Goal: Transaction & Acquisition: Purchase product/service

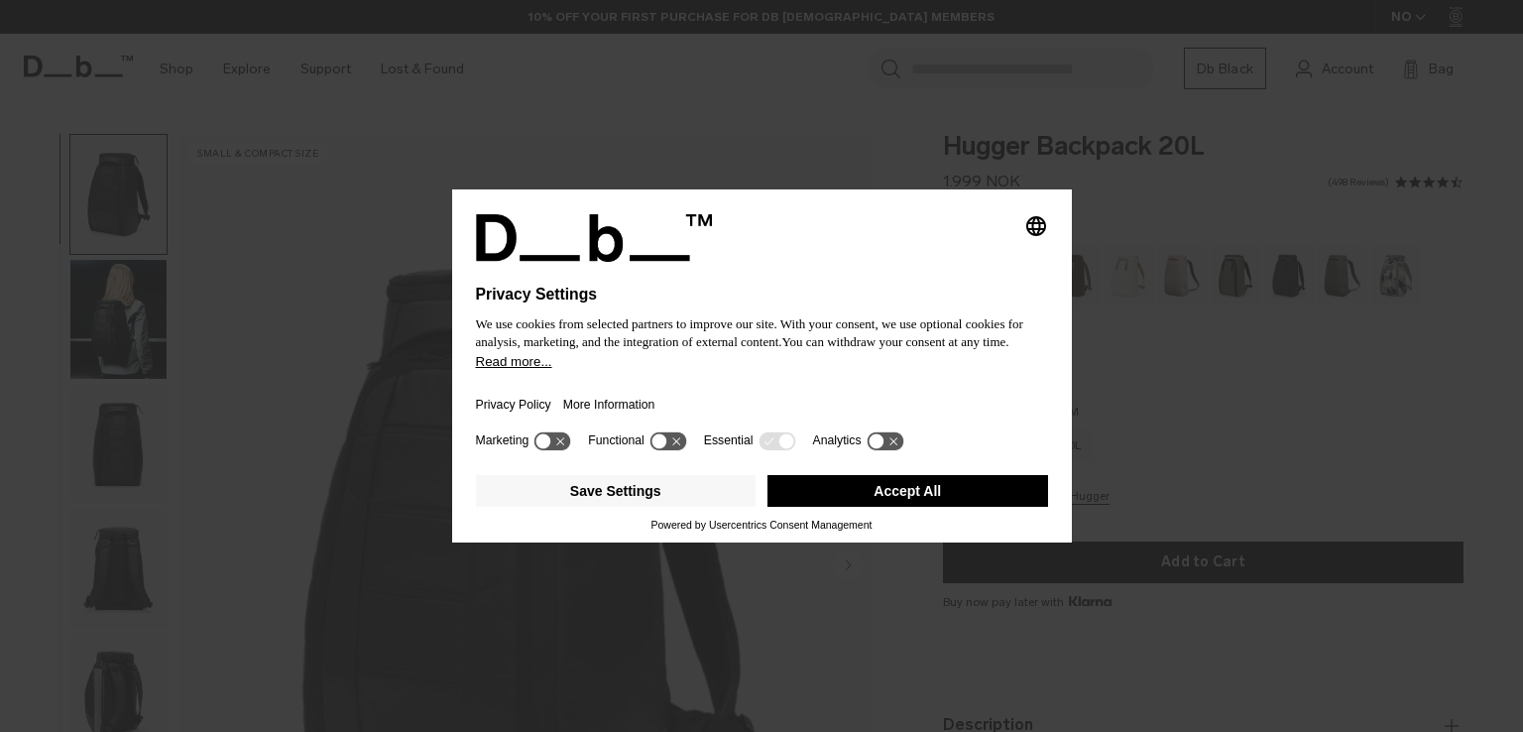
click at [936, 258] on div "Selecting an option will immediately change the language" at bounding box center [762, 238] width 572 height 48
click at [1198, 325] on div "Selecting an option will immediately change the language Privacy Settings We us…" at bounding box center [761, 366] width 1523 height 732
click at [662, 503] on button "Save Settings" at bounding box center [616, 491] width 281 height 32
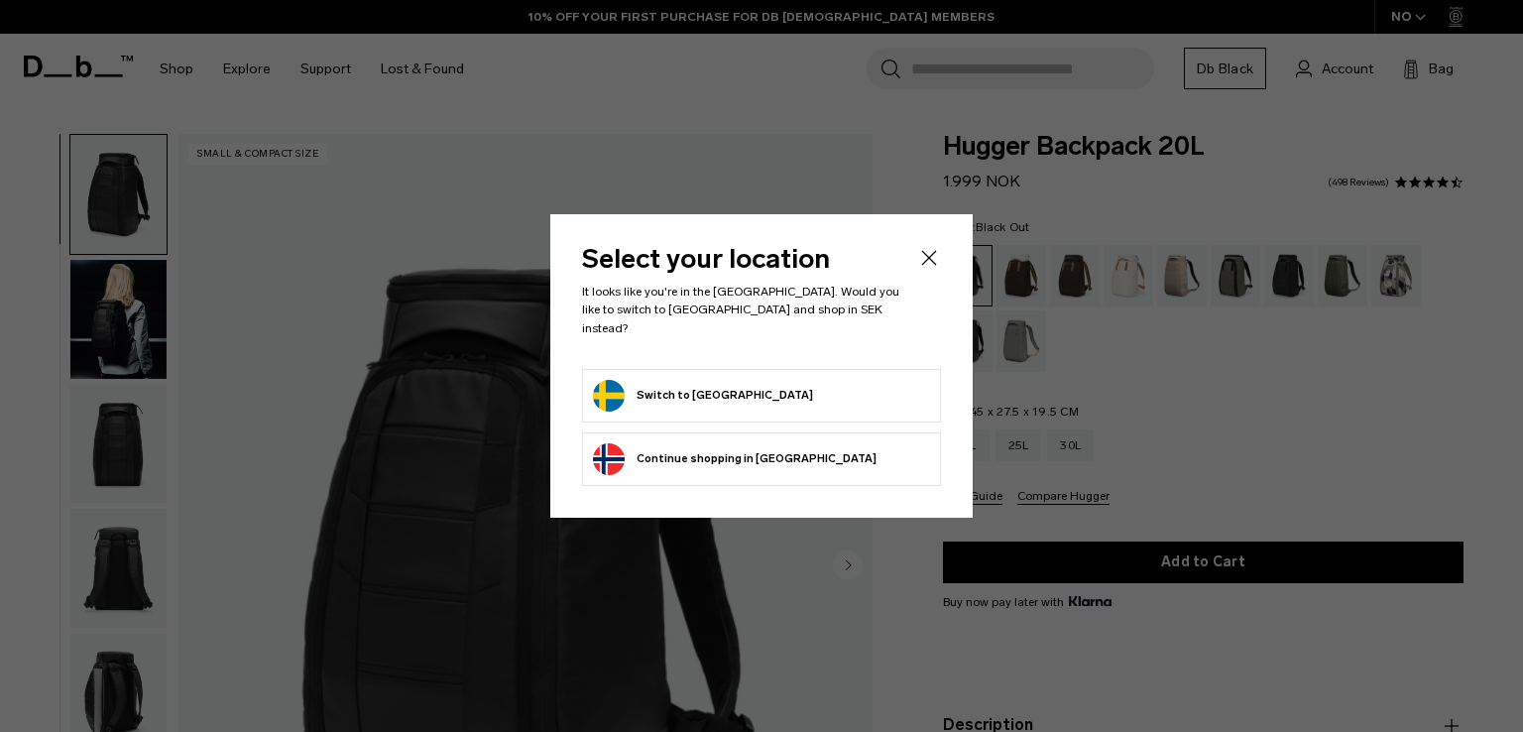
click at [936, 268] on icon "Close" at bounding box center [929, 258] width 24 height 24
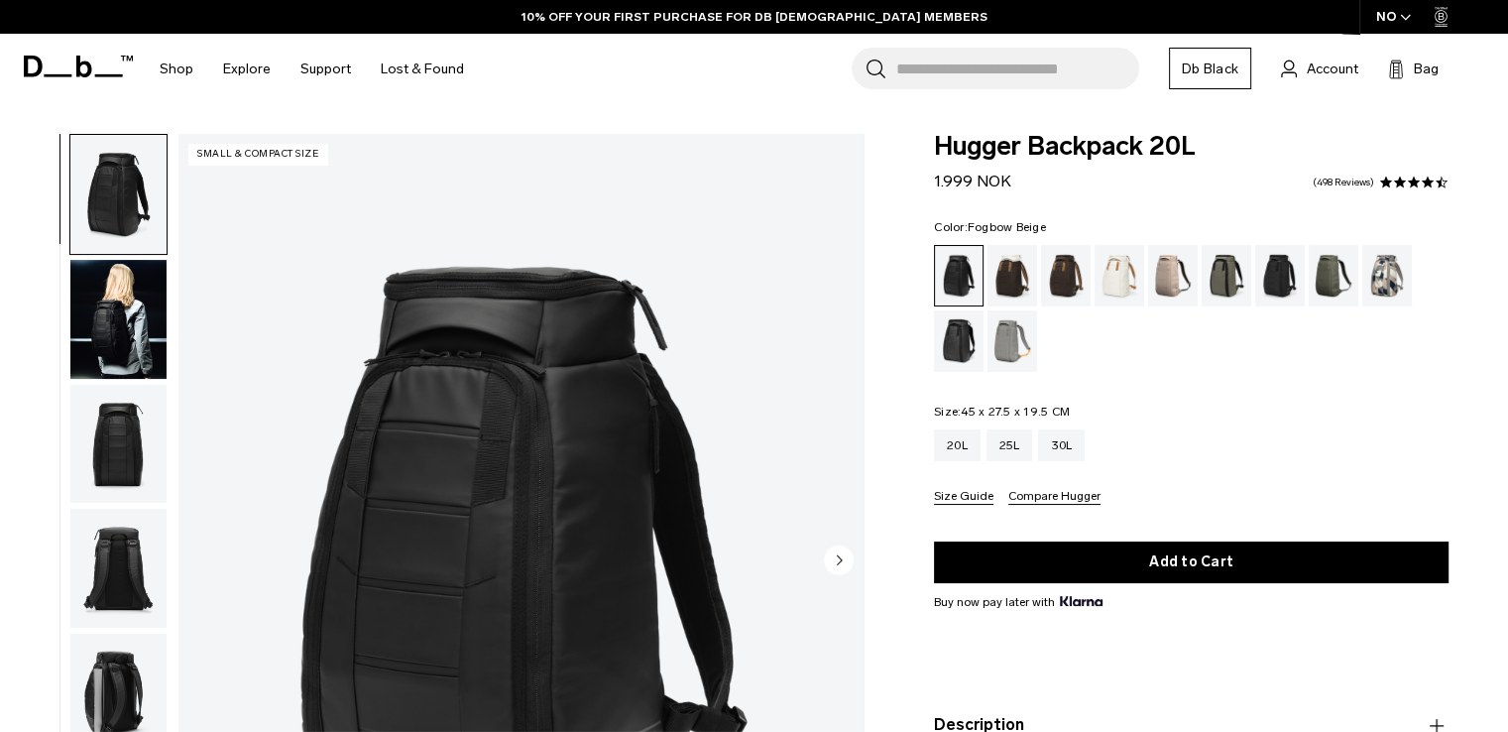
click at [1158, 280] on div "Fogbow Beige" at bounding box center [1173, 275] width 51 height 61
click at [1041, 267] on div "Espresso" at bounding box center [1066, 275] width 51 height 61
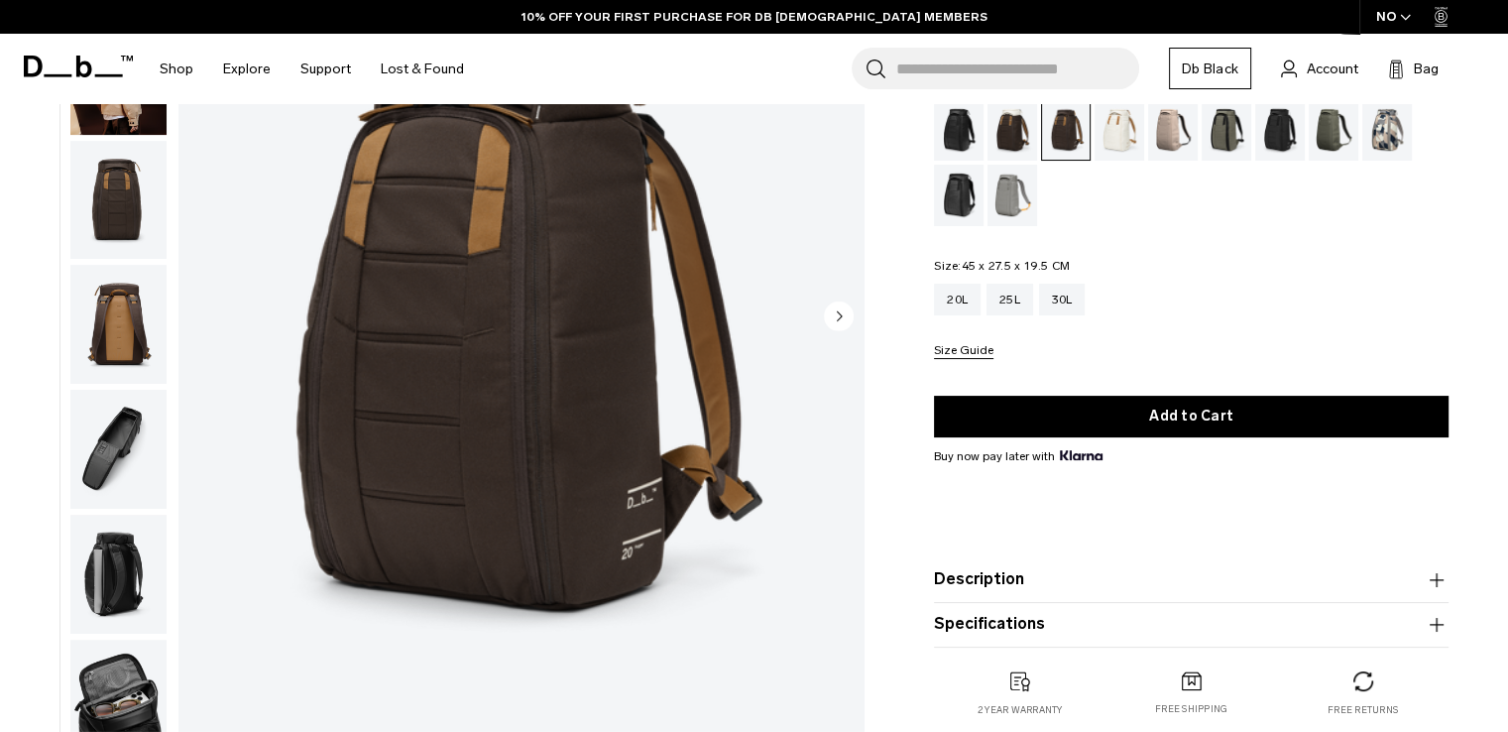
click at [1155, 139] on div "Fogbow Beige" at bounding box center [1173, 129] width 51 height 61
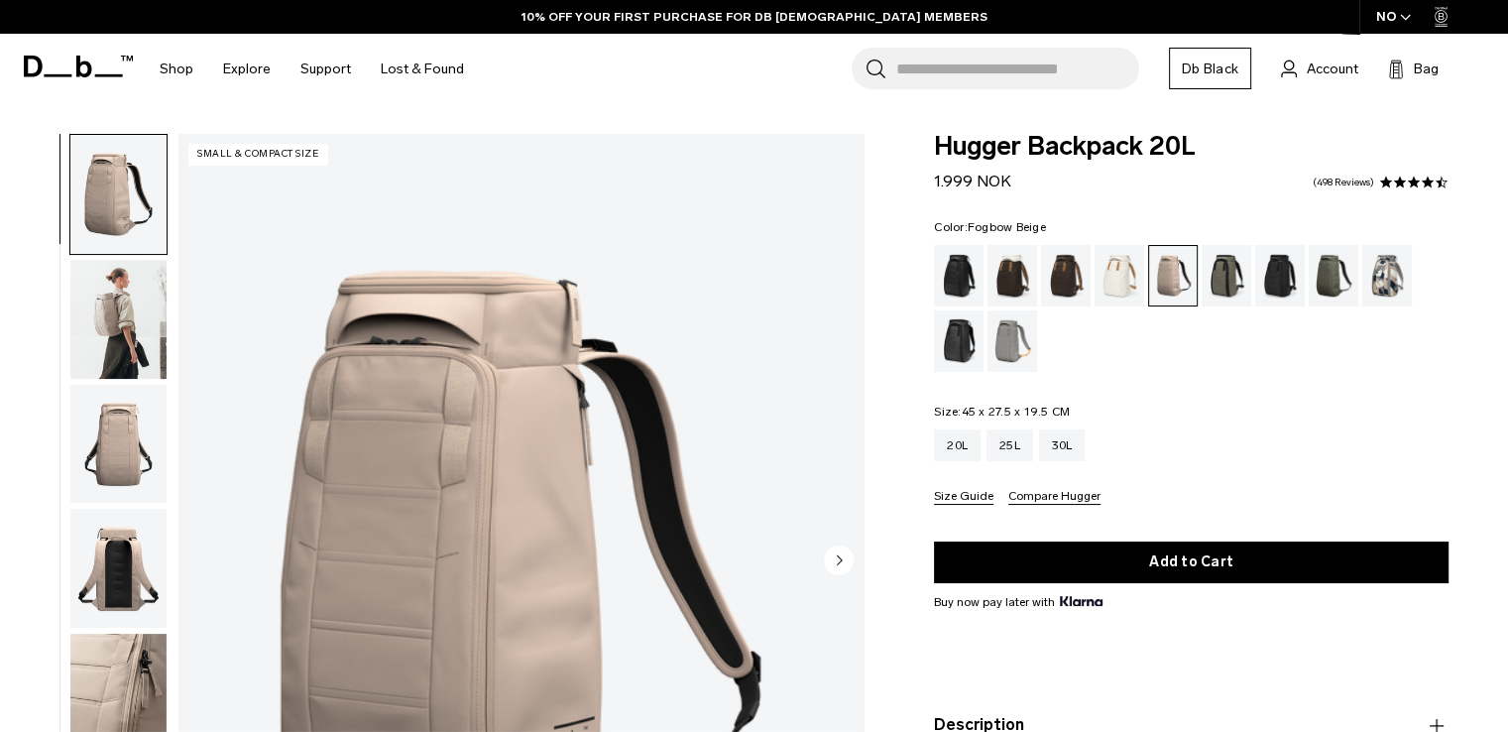
click at [102, 300] on img "button" at bounding box center [118, 319] width 96 height 119
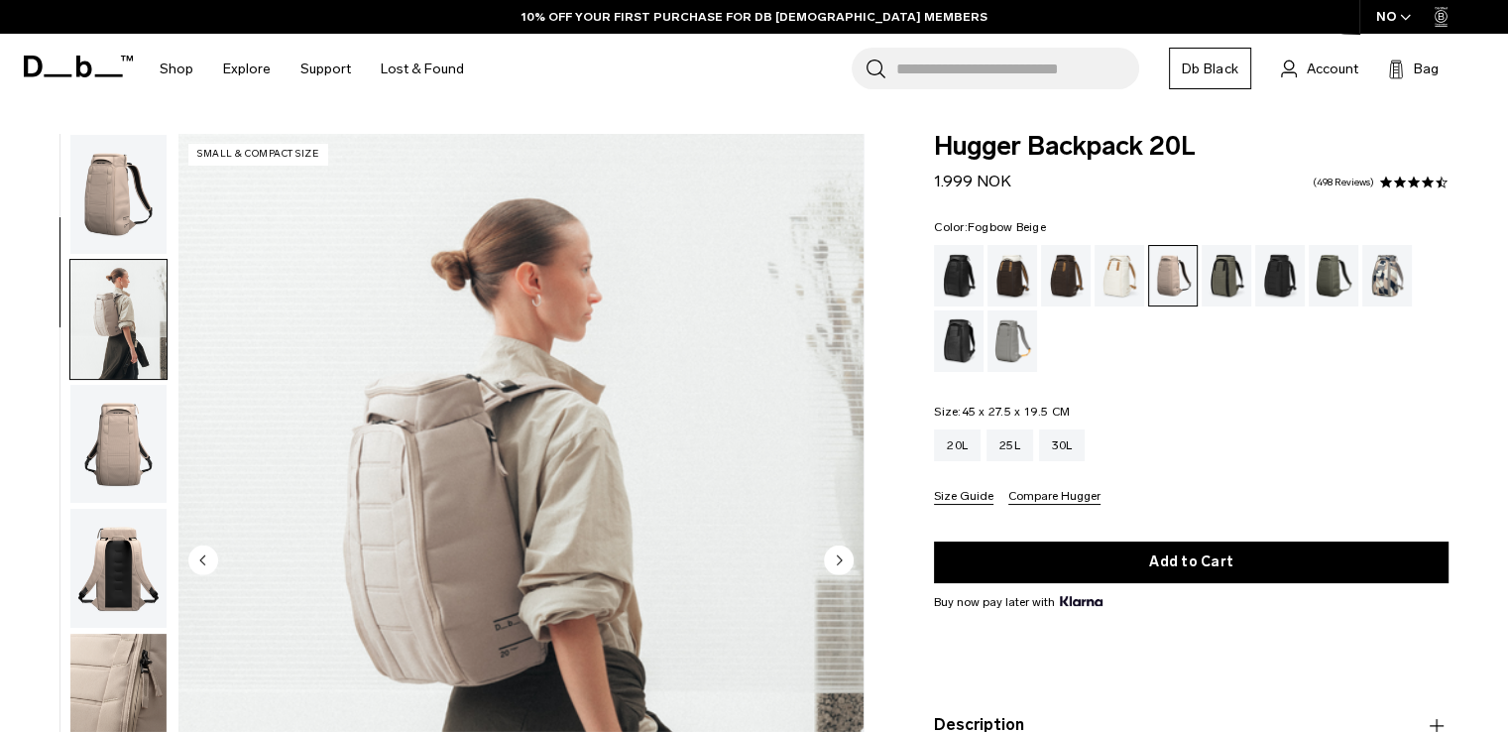
scroll to position [125, 0]
